Goal: Find specific page/section: Find specific page/section

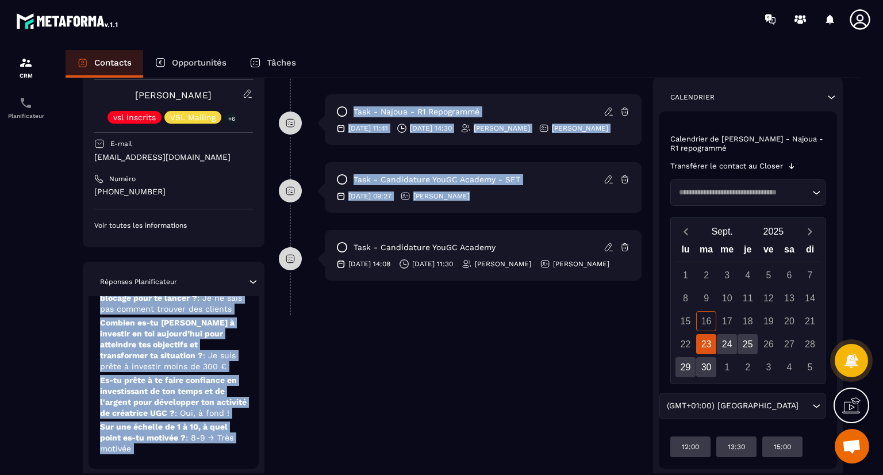
scroll to position [427, 0]
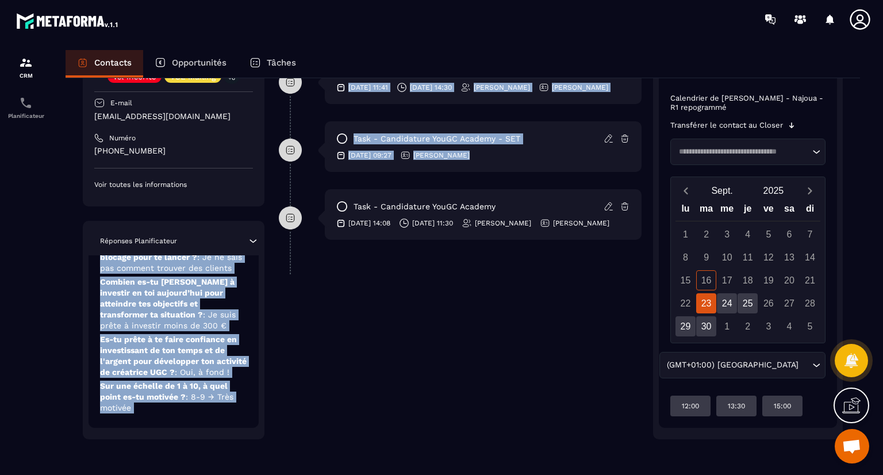
drag, startPoint x: 213, startPoint y: 420, endPoint x: 213, endPoint y: 490, distance: 70.1
click at [213, 474] on html "CRM Planificateur Contacts Opportunités Tâches Revenir aux contacts Responsable…" at bounding box center [441, 237] width 883 height 475
click at [206, 422] on div "Candidature YouGC Academy [DATE] Quelle est ta profession actuelle ? : Déjà fre…" at bounding box center [174, 282] width 170 height 292
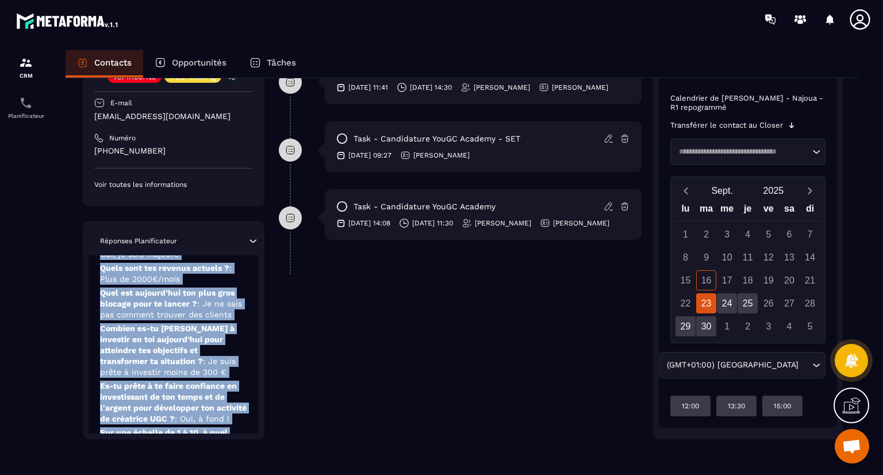
scroll to position [0, 0]
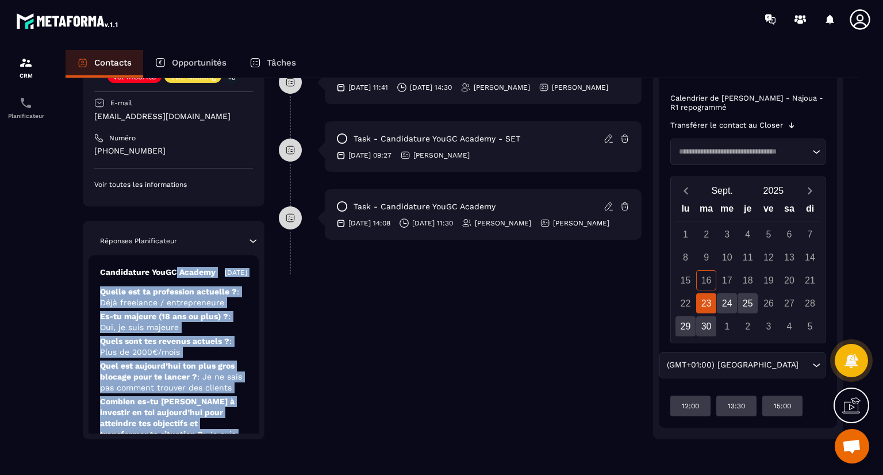
drag, startPoint x: 213, startPoint y: 405, endPoint x: 225, endPoint y: 249, distance: 156.2
click at [225, 249] on div "Réponses Planificateur Candidature YouGC Academy [DATE] Quelle est ta professio…" at bounding box center [174, 330] width 182 height 218
click at [198, 268] on p "Candidature YouGC Academy" at bounding box center [158, 272] width 116 height 11
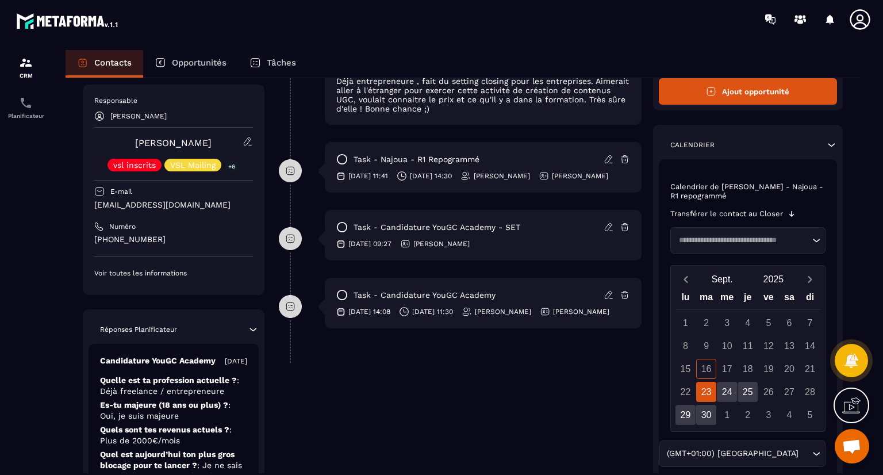
scroll to position [252, 0]
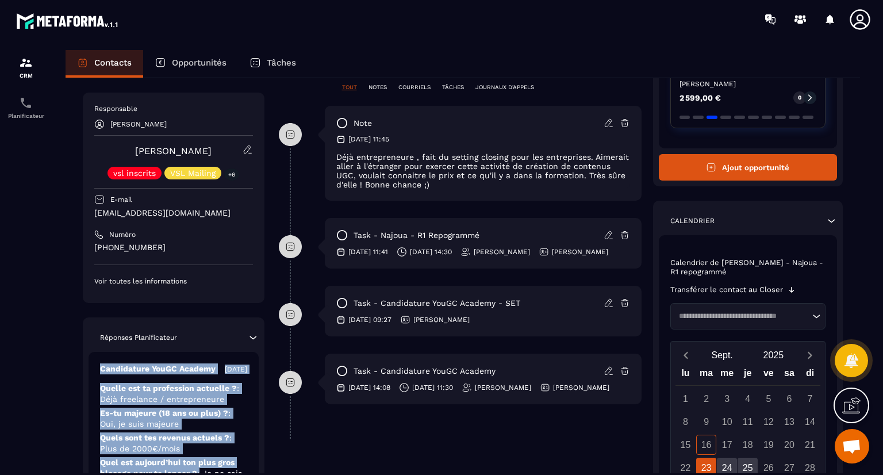
drag, startPoint x: 202, startPoint y: 389, endPoint x: 270, endPoint y: 79, distance: 317.2
click at [270, 79] on div "Responsable [PERSON_NAME] Marine Lastelle vsl inscrits VSL Mailing +6 E-mail [E…" at bounding box center [463, 235] width 760 height 737
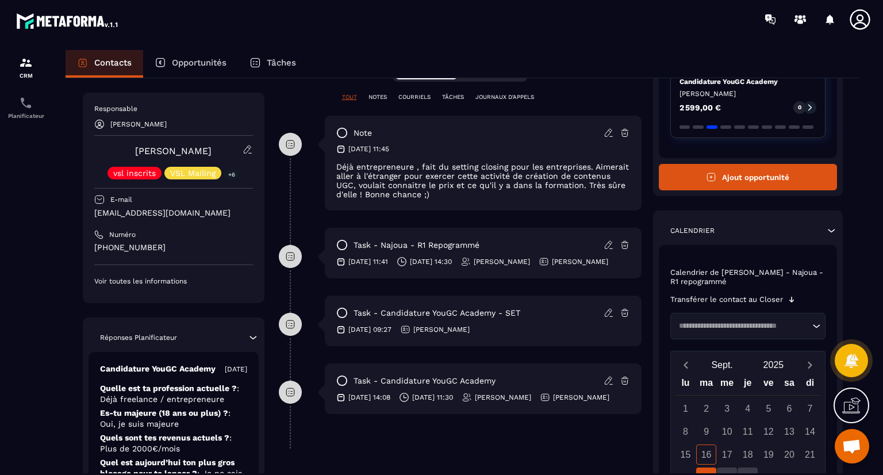
click at [44, 260] on div at bounding box center [26, 273] width 52 height 469
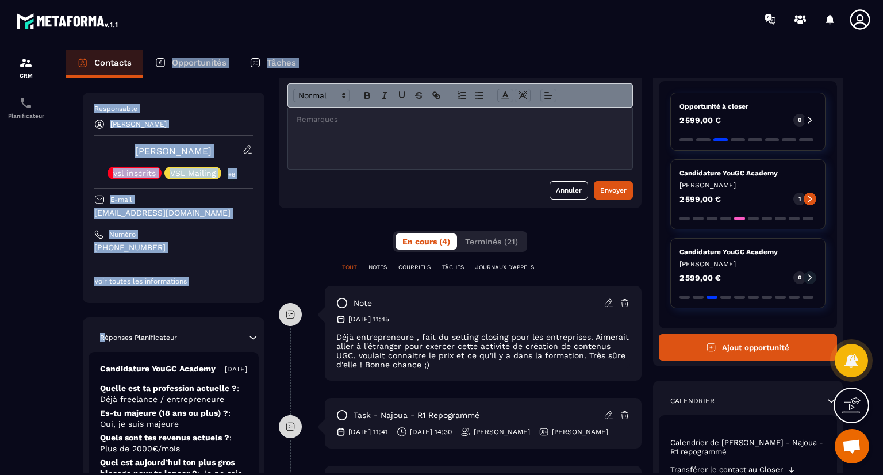
scroll to position [0, 0]
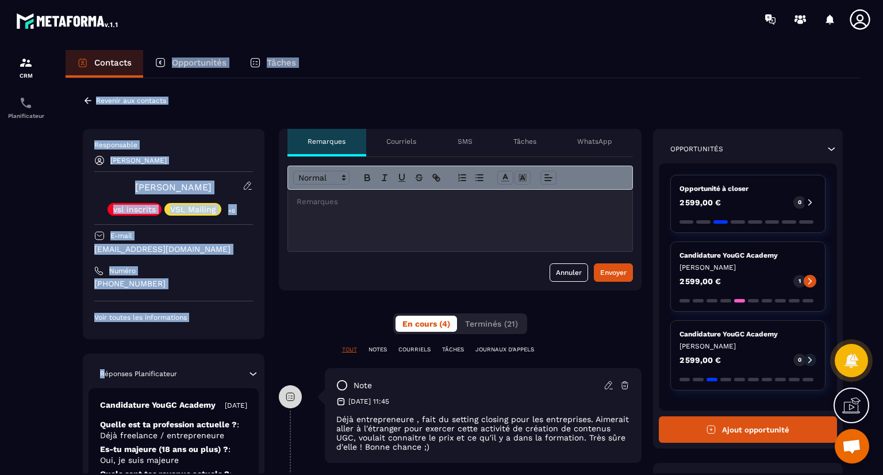
drag, startPoint x: 103, startPoint y: 341, endPoint x: 152, endPoint y: 70, distance: 275.7
click at [152, 70] on div "Contacts Opportunités Tâches Revenir aux contacts Responsable Najoua Fouillat M…" at bounding box center [462, 273] width 817 height 446
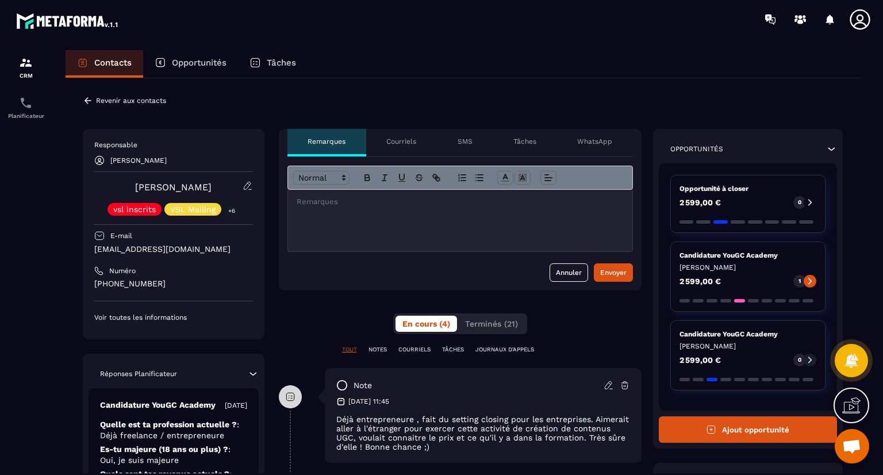
click at [85, 96] on icon at bounding box center [88, 100] width 10 height 10
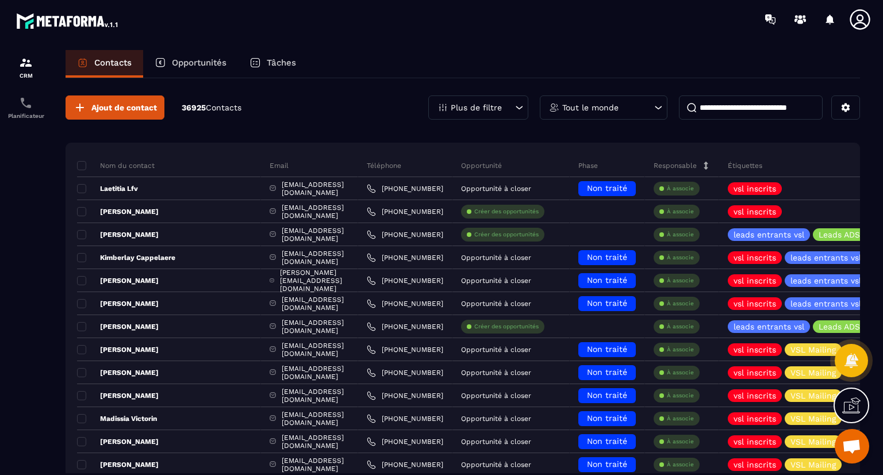
click at [735, 112] on input at bounding box center [751, 107] width 144 height 24
paste input "**********"
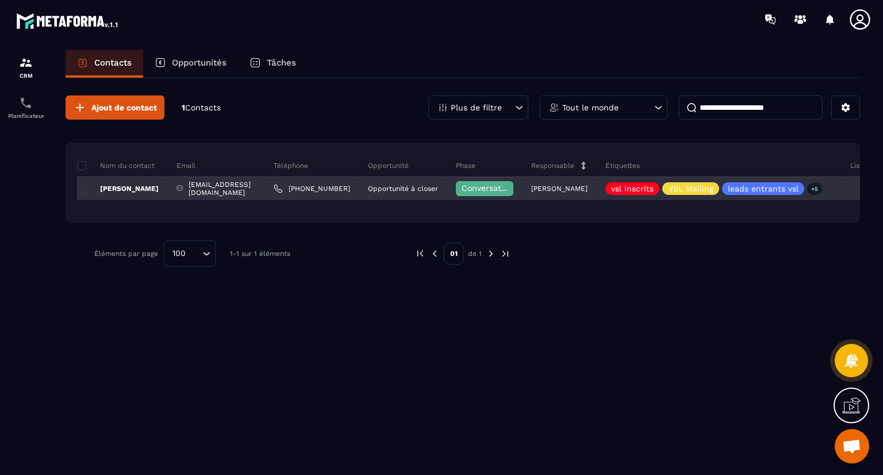
type input "**********"
click at [140, 184] on p "[PERSON_NAME]" at bounding box center [118, 188] width 82 height 9
